Goal: Task Accomplishment & Management: Manage account settings

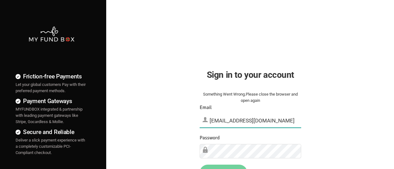
type input "[EMAIL_ADDRESS][DOMAIN_NAME]"
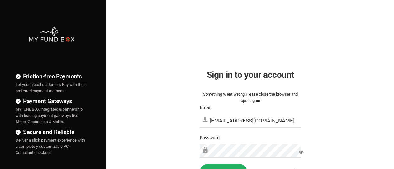
click at [224, 166] on button "Sign in" at bounding box center [224, 172] width 48 height 16
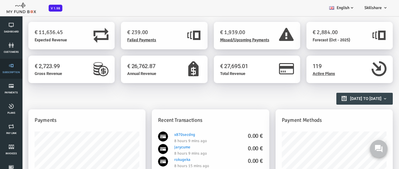
click at [11, 69] on link "Subscription" at bounding box center [11, 69] width 19 height 20
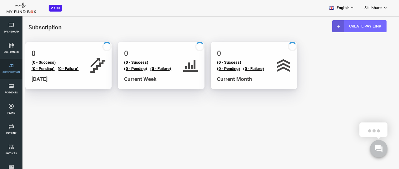
select select "100"
